Goal: Communication & Community: Answer question/provide support

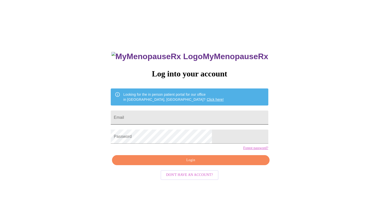
click at [214, 116] on input "Email" at bounding box center [189, 117] width 157 height 14
type input "[EMAIL_ADDRESS][DOMAIN_NAME]"
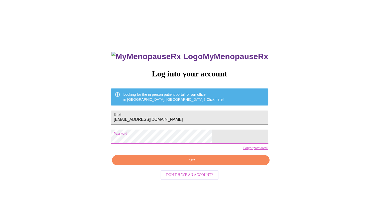
click at [191, 163] on span "Login" at bounding box center [191, 160] width 146 height 6
click at [219, 165] on button "Login" at bounding box center [190, 160] width 157 height 10
click at [243, 150] on link "Forgot password?" at bounding box center [255, 148] width 25 height 4
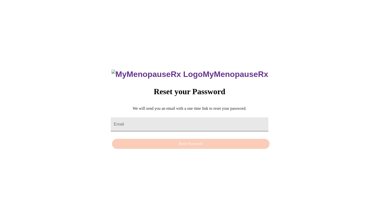
click at [232, 120] on input "Email" at bounding box center [189, 124] width 157 height 14
type input "[EMAIL_ADDRESS][DOMAIN_NAME]"
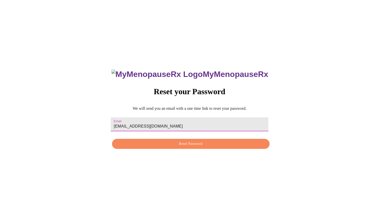
click at [205, 147] on span "Reset Password" at bounding box center [191, 144] width 146 height 6
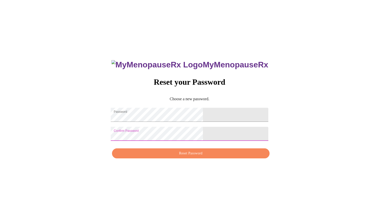
click at [206, 152] on button "Reset Password" at bounding box center [190, 153] width 157 height 10
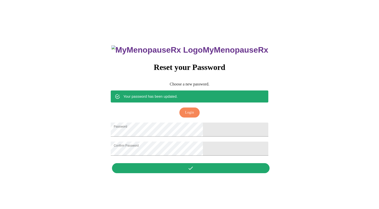
click at [196, 107] on button "Login" at bounding box center [189, 112] width 20 height 10
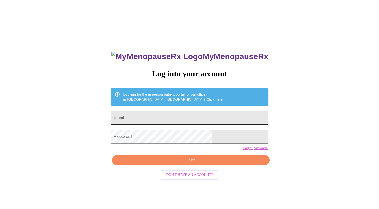
click at [211, 116] on input "Email" at bounding box center [189, 117] width 157 height 14
type input "[EMAIL_ADDRESS][DOMAIN_NAME]"
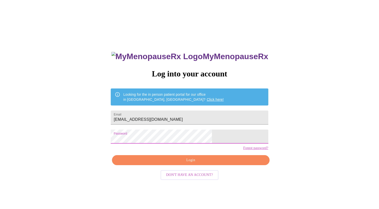
click at [209, 163] on span "Login" at bounding box center [191, 160] width 146 height 6
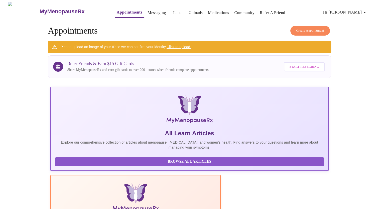
click at [173, 12] on link "Labs" at bounding box center [177, 12] width 8 height 7
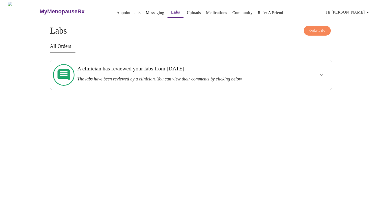
click at [323, 73] on icon "show more" at bounding box center [322, 75] width 6 height 6
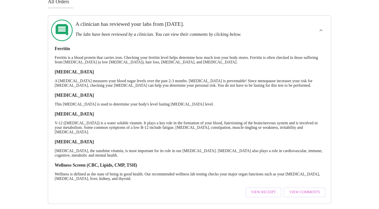
scroll to position [52, 0]
click at [310, 189] on span "View Comments" at bounding box center [304, 192] width 31 height 6
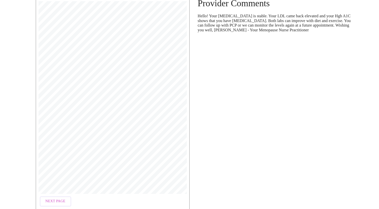
scroll to position [68, 0]
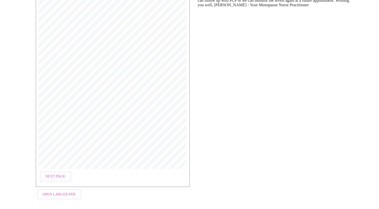
click at [53, 176] on span "Next Page" at bounding box center [55, 177] width 20 height 6
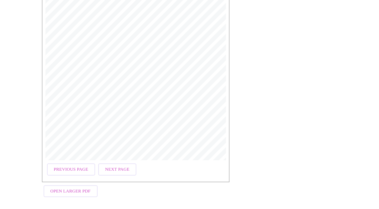
click at [93, 175] on span "Next Page" at bounding box center [96, 177] width 20 height 6
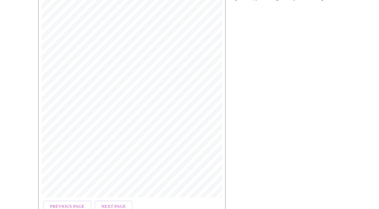
click at [64, 174] on span "Previous Page" at bounding box center [59, 177] width 28 height 6
click at [94, 178] on button "Next Page" at bounding box center [95, 177] width 31 height 10
click at [99, 177] on button "Next Page" at bounding box center [95, 177] width 31 height 10
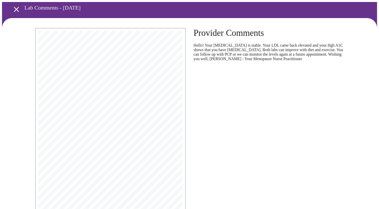
scroll to position [0, 0]
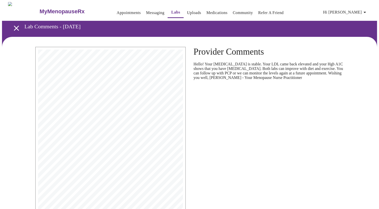
click at [146, 11] on link "Messaging" at bounding box center [155, 12] width 18 height 7
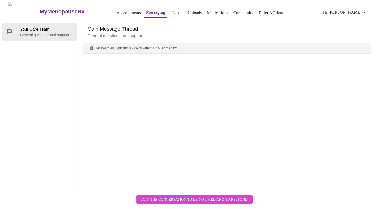
scroll to position [19, 0]
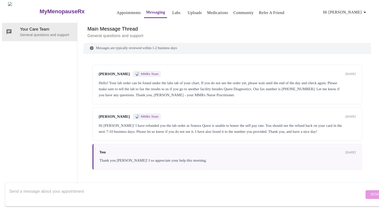
click at [211, 188] on textarea "Send a message about your appointment" at bounding box center [186, 194] width 355 height 16
click at [217, 186] on textarea "Send a message about your appointment" at bounding box center [186, 194] width 355 height 16
click at [56, 32] on p "General questions and support" at bounding box center [46, 34] width 53 height 5
click at [96, 188] on textarea "Send a message about your appointment" at bounding box center [186, 194] width 355 height 16
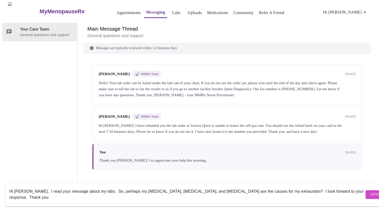
type textarea "Hi [PERSON_NAME], I read your message about my labs. So, perhaps my [MEDICAL_DA…"
click at [367, 191] on button "Send" at bounding box center [375, 194] width 20 height 9
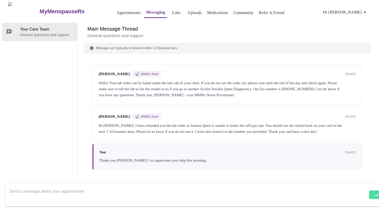
scroll to position [20, 0]
